Goal: Information Seeking & Learning: Learn about a topic

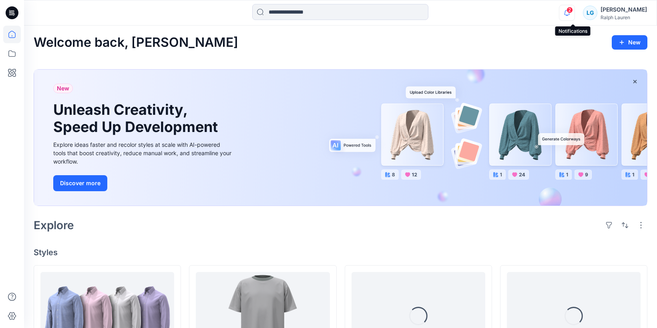
click at [574, 14] on icon "button" at bounding box center [566, 13] width 15 height 16
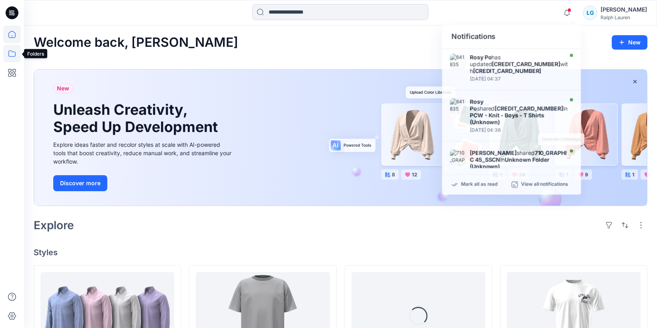
click at [17, 56] on icon at bounding box center [12, 54] width 18 height 18
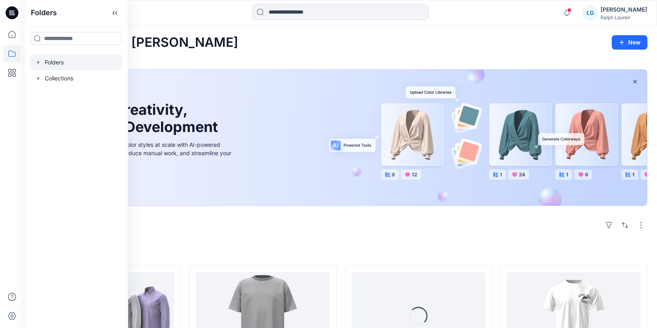
click at [62, 63] on div at bounding box center [75, 62] width 91 height 16
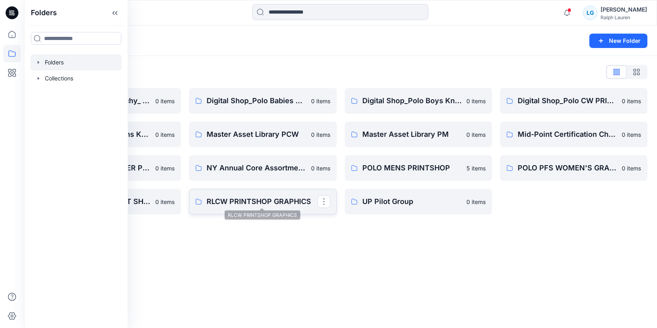
click at [212, 196] on p "RLCW PRINTSHOP GRAPHICS" at bounding box center [262, 201] width 110 height 11
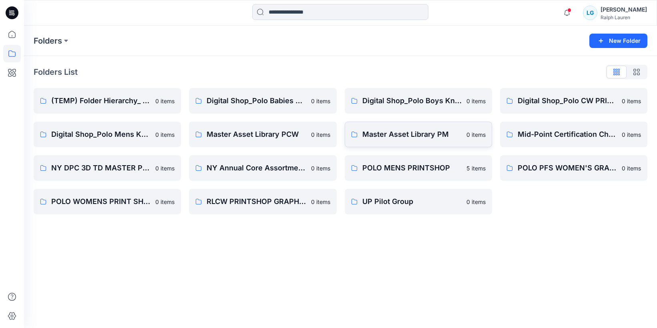
click at [389, 132] on p "Master Asset Library PM" at bounding box center [411, 134] width 99 height 11
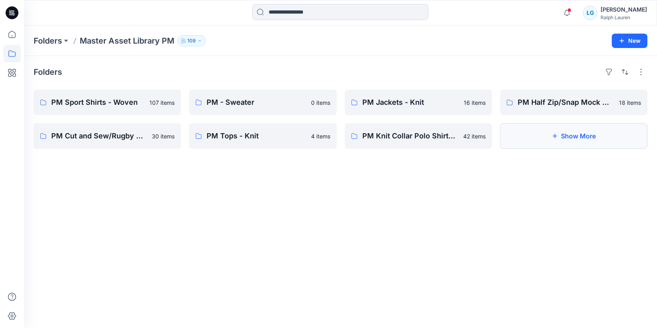
click at [539, 146] on button "Show More" at bounding box center [573, 136] width 147 height 26
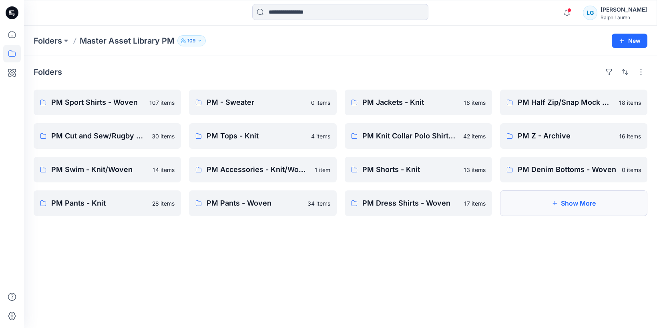
click at [512, 207] on button "Show More" at bounding box center [573, 203] width 147 height 26
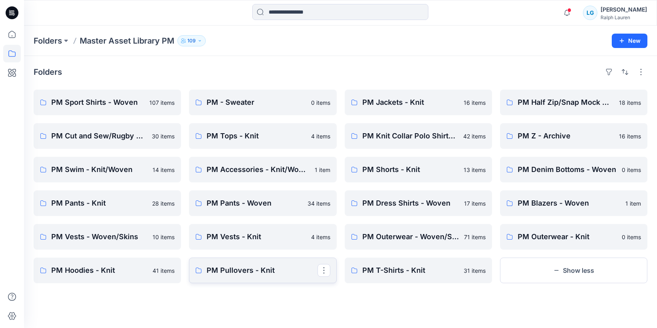
click at [246, 273] on p "PM Pullovers - Knit" at bounding box center [262, 270] width 110 height 11
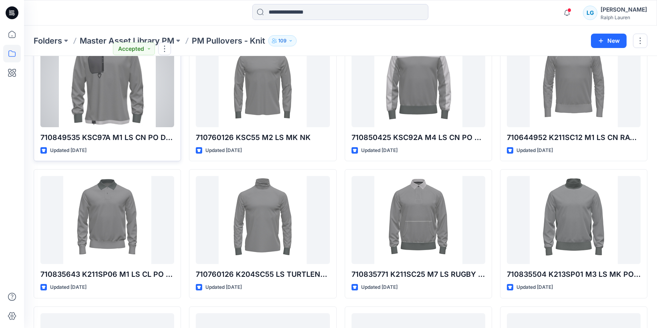
scroll to position [250, 0]
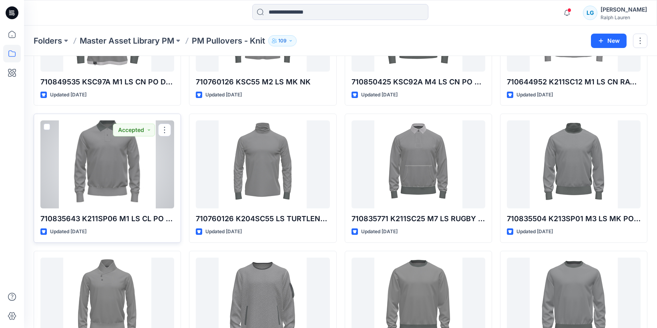
click at [118, 188] on div at bounding box center [107, 164] width 134 height 88
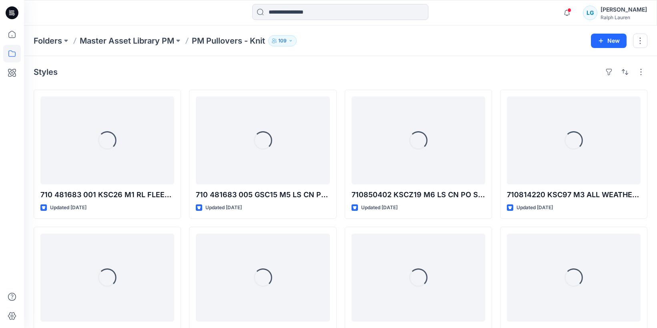
scroll to position [250, 0]
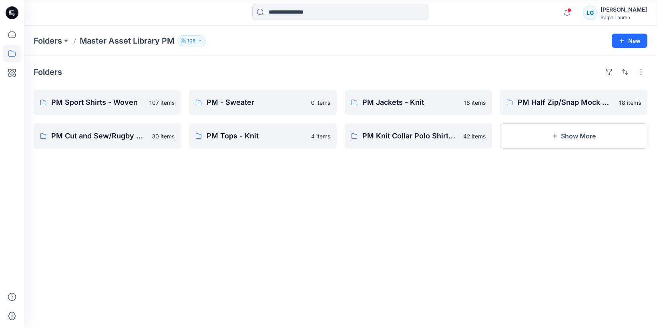
click at [557, 149] on div "Folders PM Sport Shirts - Woven 107 items PM Cut and Sew/Rugby Polo Shirts - Kn…" at bounding box center [340, 192] width 633 height 272
click at [545, 140] on button "Show More" at bounding box center [573, 136] width 147 height 26
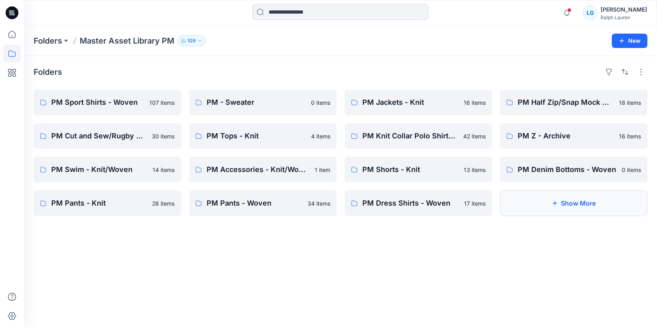
click at [522, 209] on button "Show More" at bounding box center [573, 203] width 147 height 26
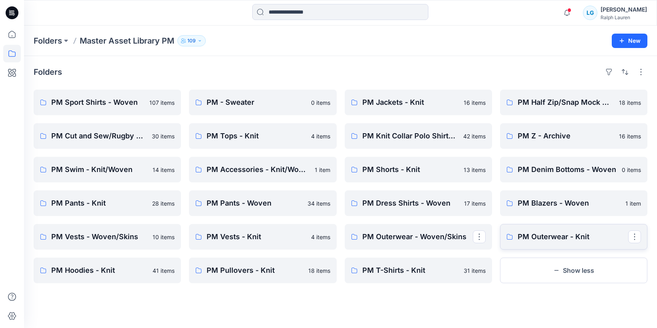
click at [525, 231] on p "PM Outerwear - Knit" at bounding box center [572, 236] width 110 height 11
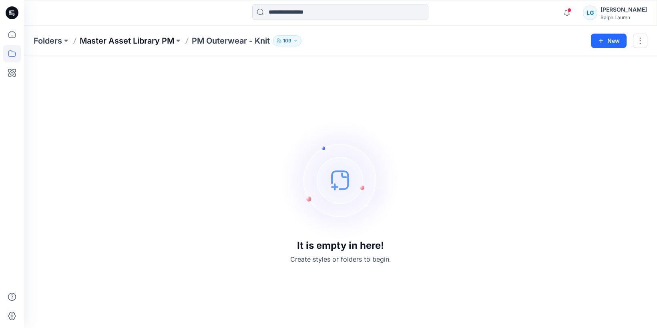
click at [140, 42] on p "Master Asset Library PM" at bounding box center [127, 40] width 94 height 11
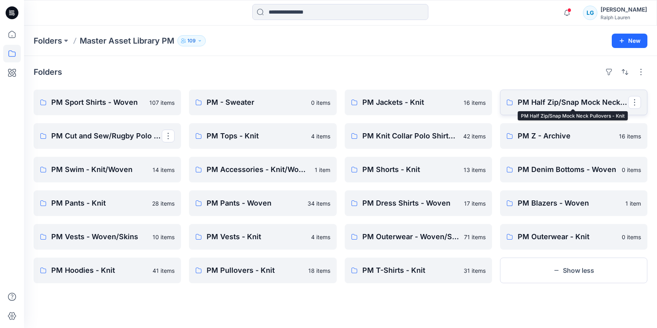
click at [575, 104] on p "PM Half Zip/Snap Mock Neck Pullovers - Knit" at bounding box center [572, 102] width 110 height 11
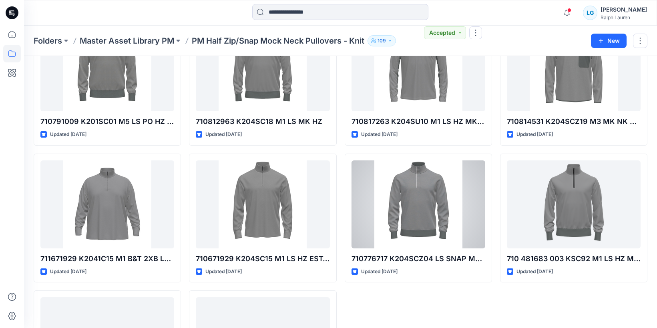
scroll to position [348, 0]
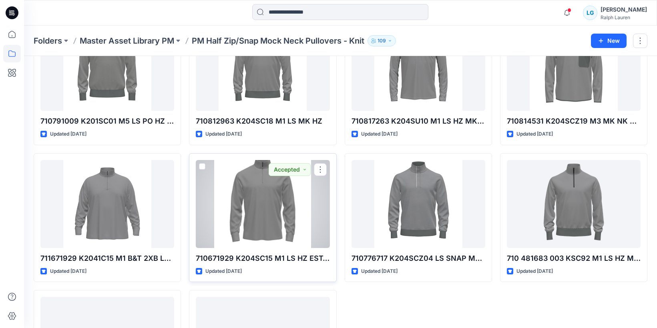
click at [249, 208] on div at bounding box center [263, 204] width 134 height 88
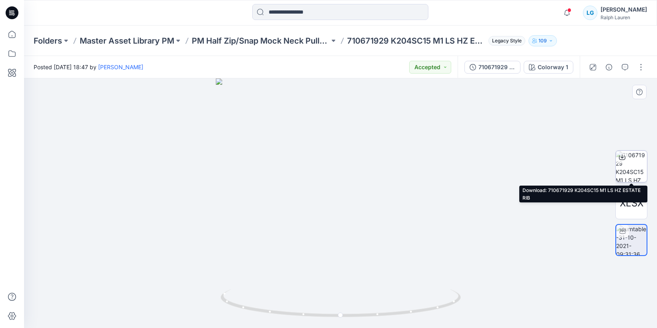
click at [632, 161] on img at bounding box center [631, 166] width 31 height 31
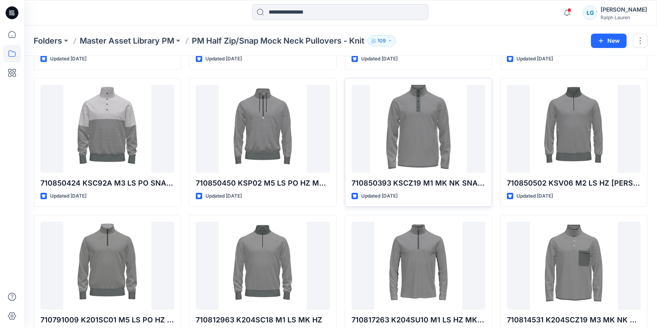
scroll to position [217, 0]
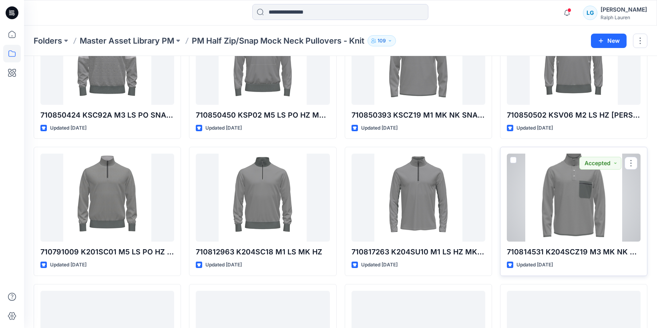
click at [562, 190] on div at bounding box center [574, 198] width 134 height 88
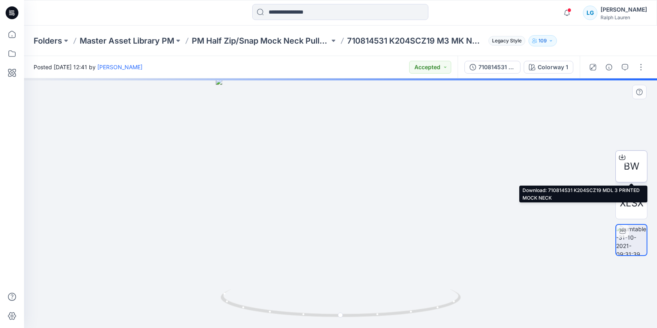
click at [631, 163] on span "BW" at bounding box center [632, 166] width 16 height 14
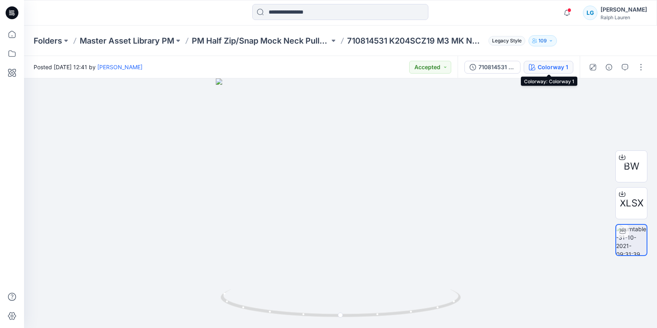
click at [553, 66] on div "Colorway 1" at bounding box center [552, 67] width 30 height 9
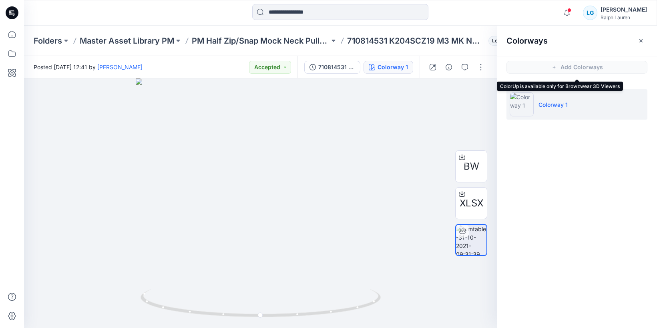
click at [582, 69] on span "Add Colorways" at bounding box center [577, 67] width 160 height 22
click at [537, 113] on li "Colorway 1" at bounding box center [576, 104] width 141 height 30
